Goal: Navigation & Orientation: Find specific page/section

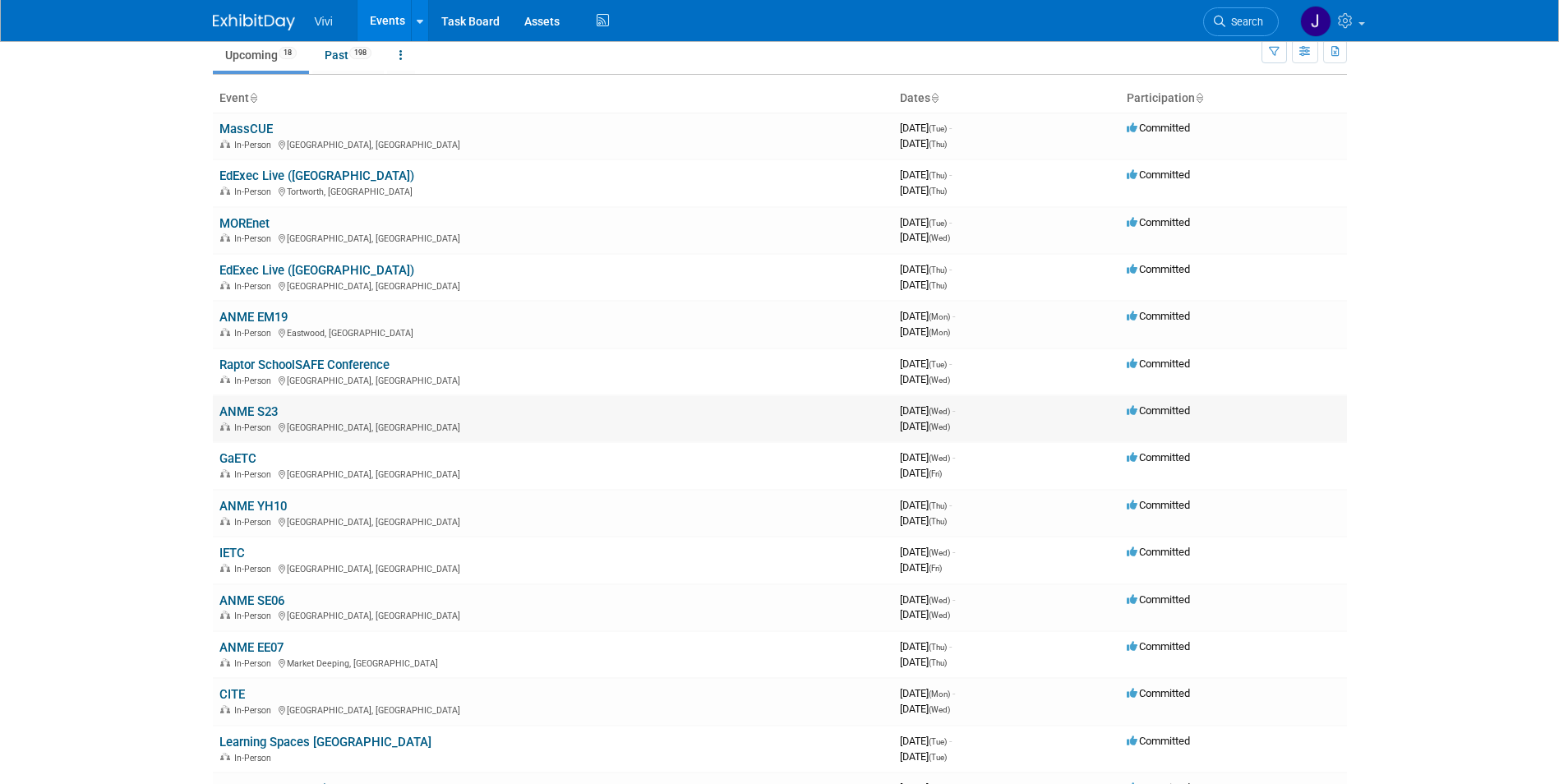
scroll to position [164, 0]
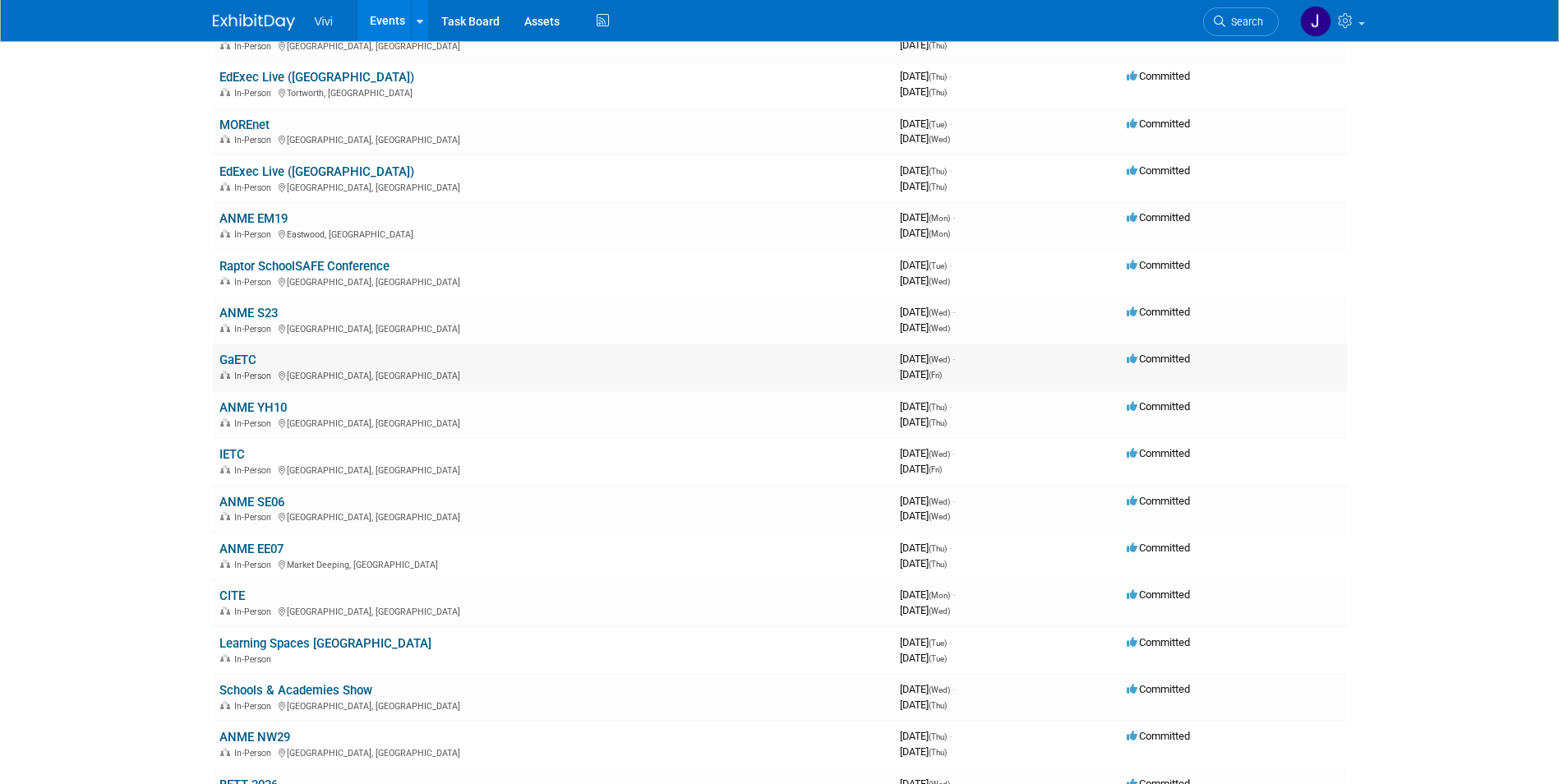
click at [240, 371] on span "In-Person" at bounding box center [255, 376] width 42 height 11
click at [238, 366] on link "GaETC" at bounding box center [238, 360] width 37 height 15
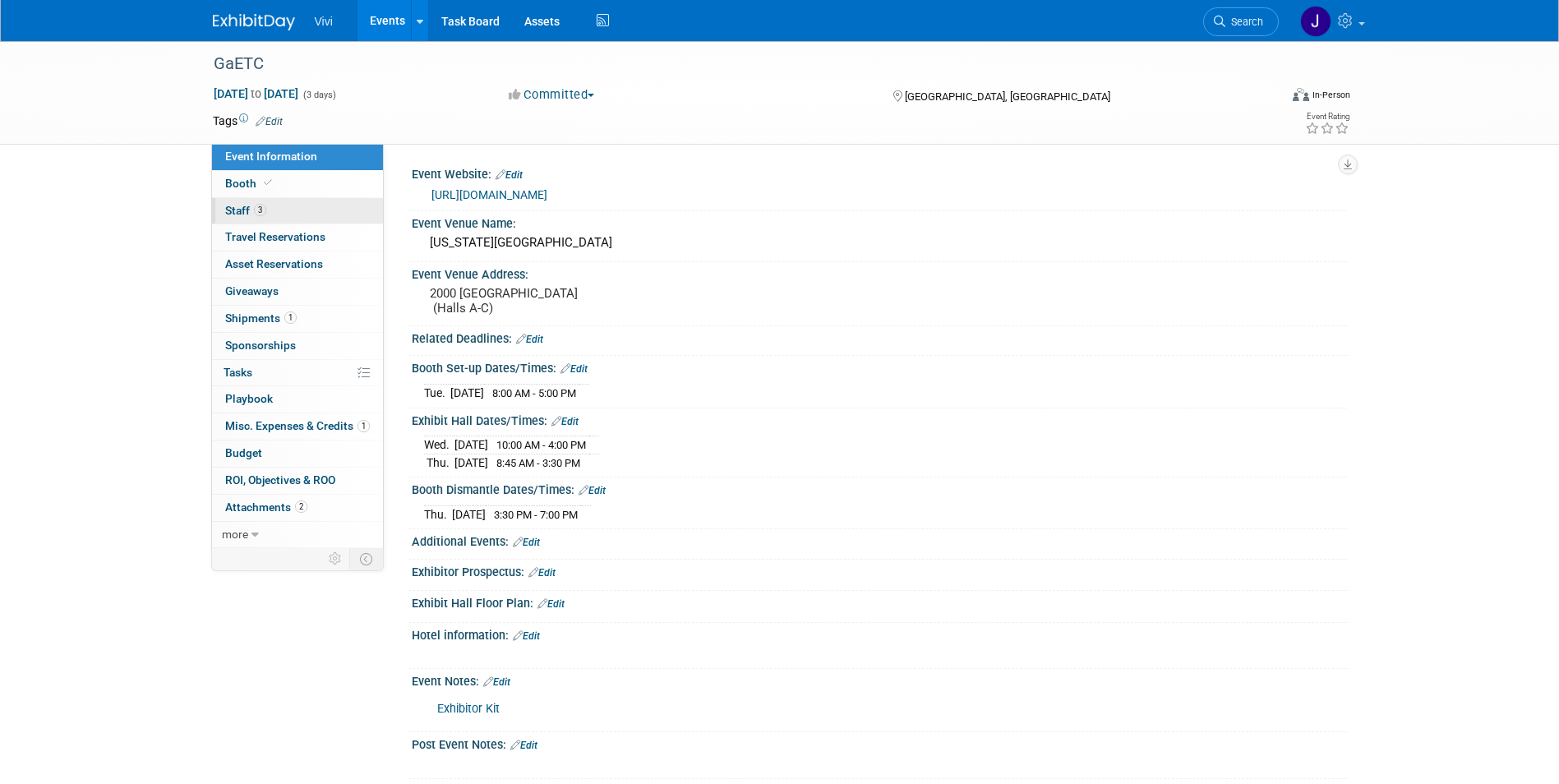
click at [235, 207] on span "Staff 3" at bounding box center [245, 210] width 41 height 13
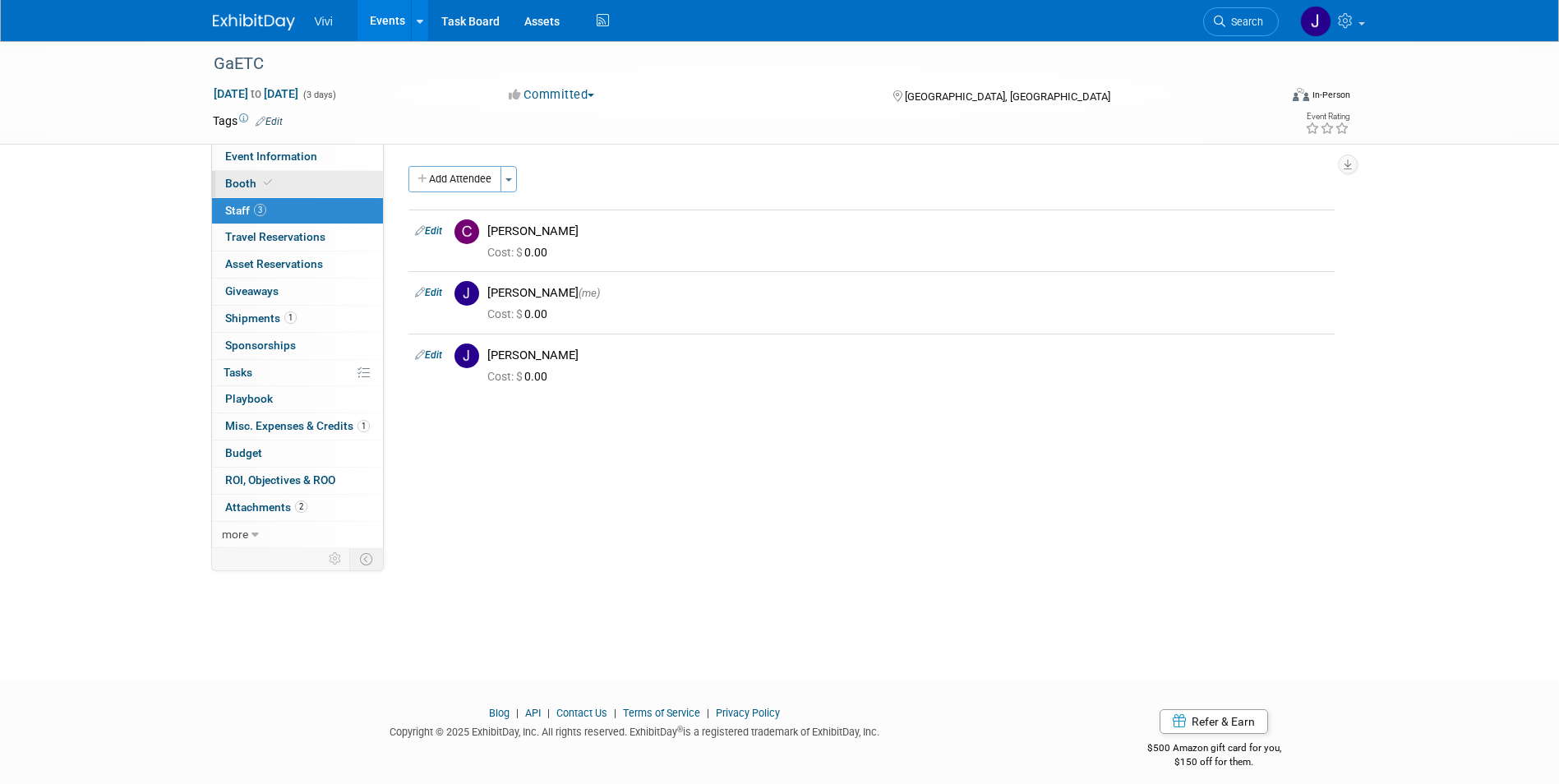
click at [239, 189] on span "Booth" at bounding box center [249, 183] width 50 height 13
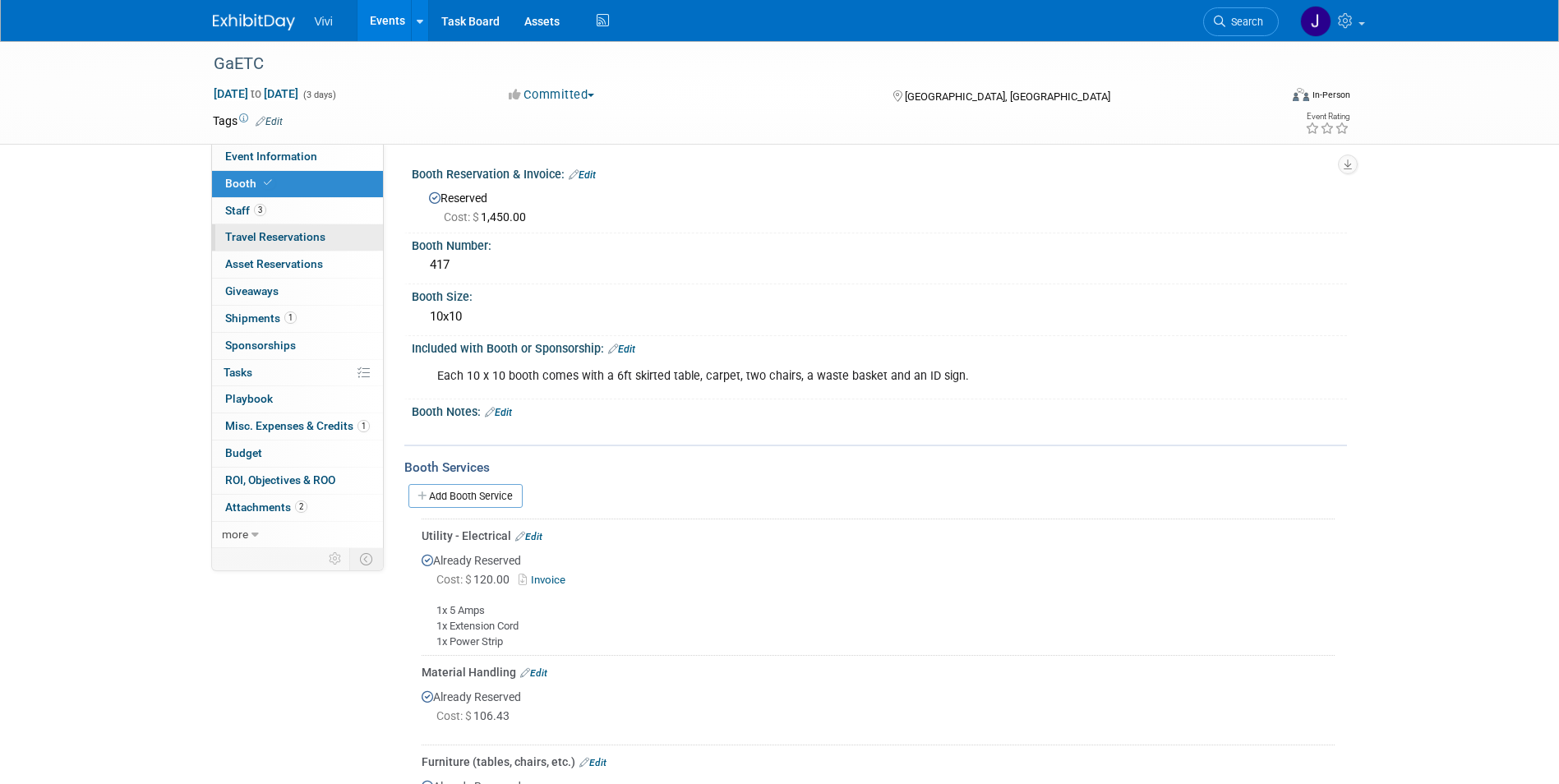
click at [309, 233] on span "Travel Reservations 0" at bounding box center [275, 237] width 101 height 13
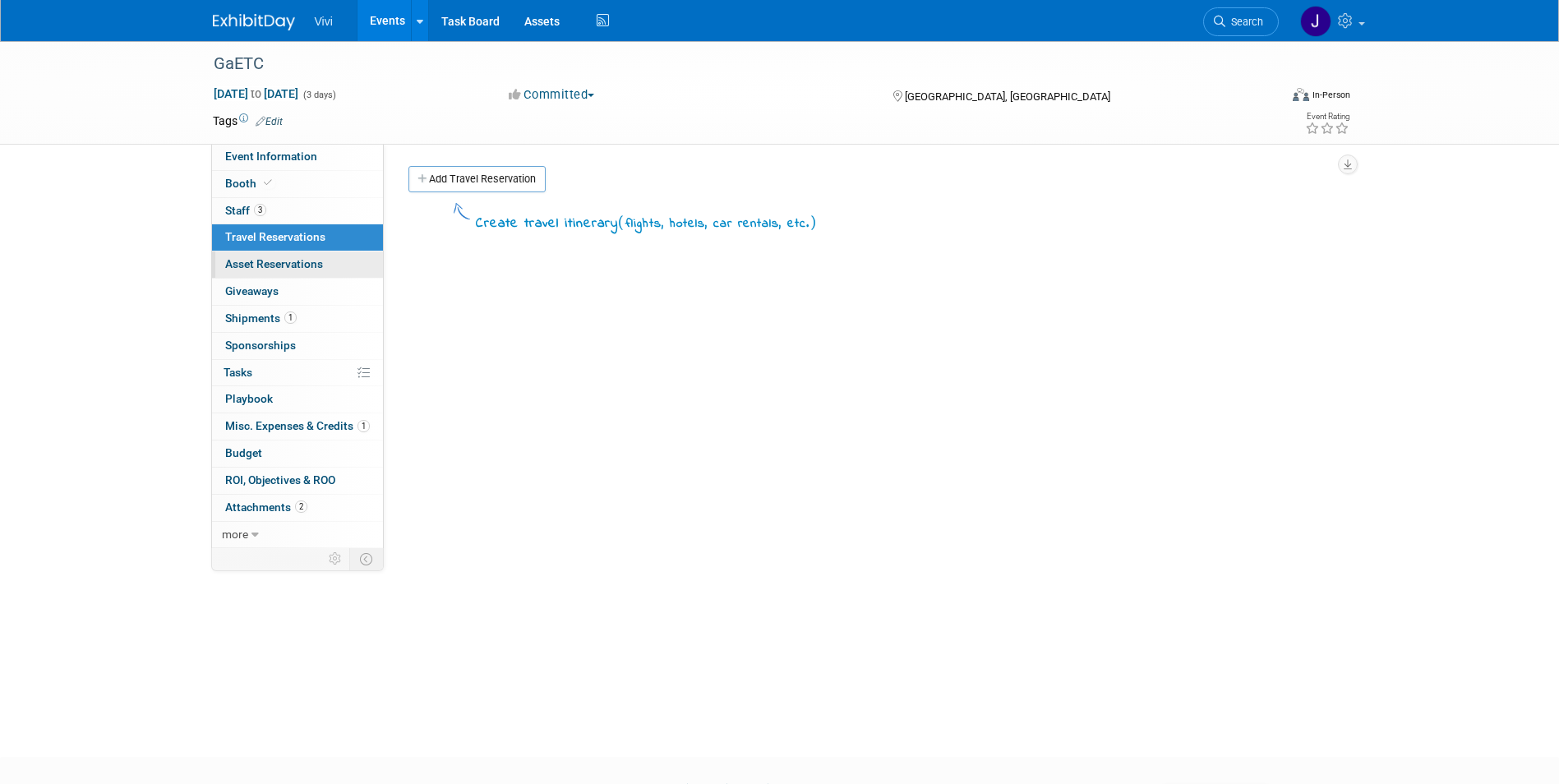
click at [323, 260] on span "Asset Reservations 0" at bounding box center [273, 263] width 98 height 13
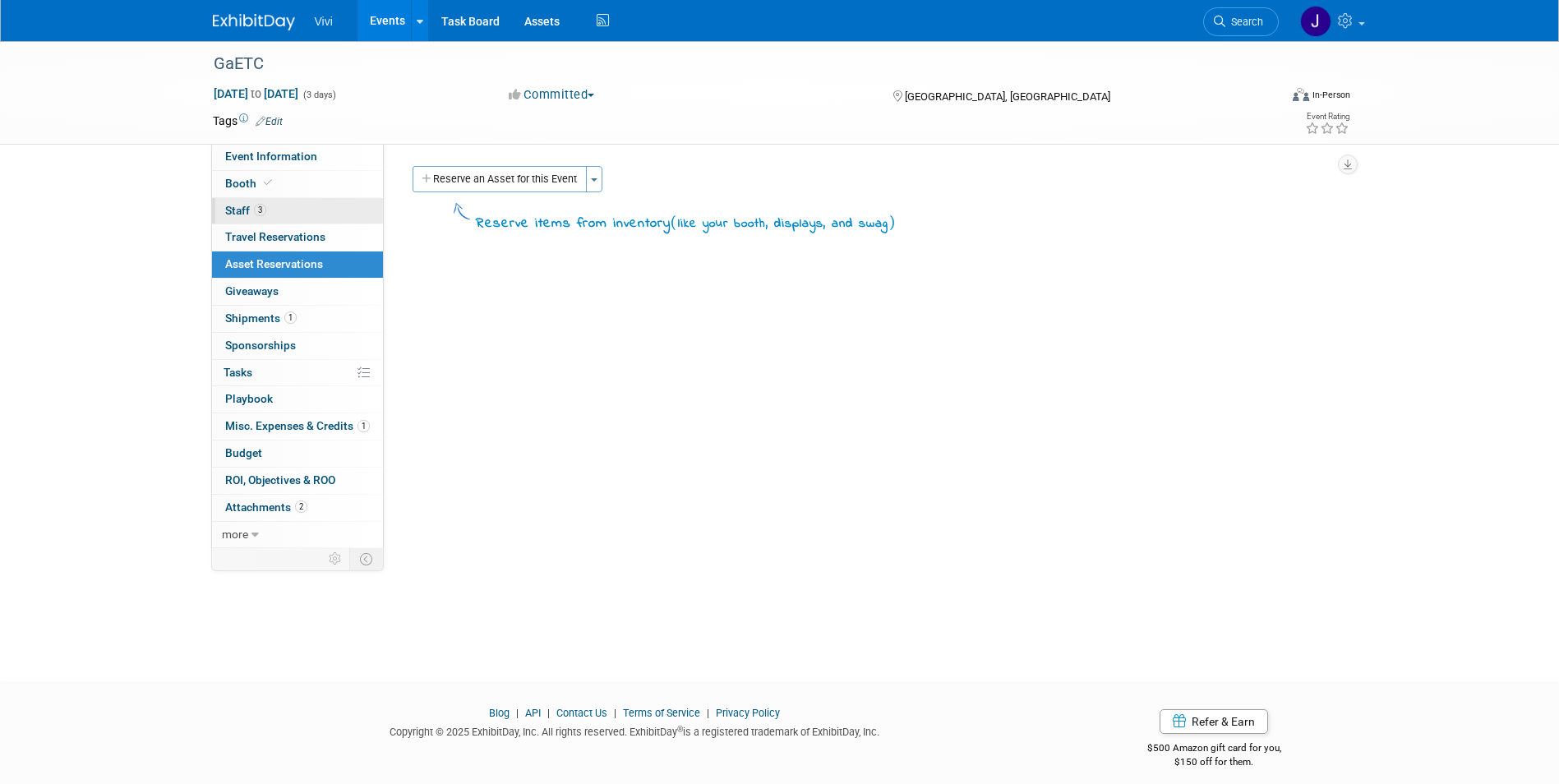
click at [290, 214] on link "3 Staff 3" at bounding box center [297, 211] width 171 height 26
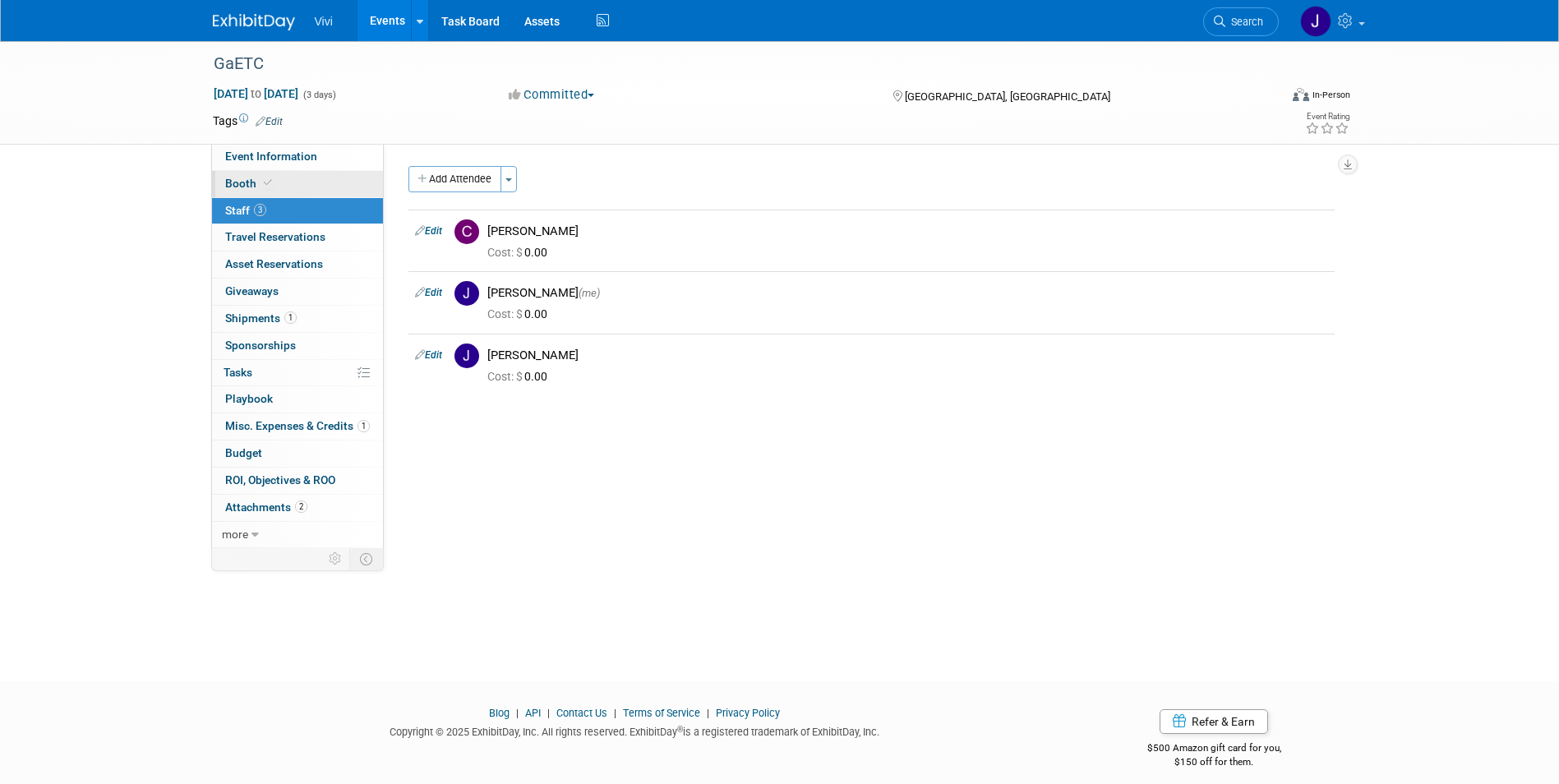
click at [272, 178] on span at bounding box center [268, 182] width 15 height 12
